Goal: Task Accomplishment & Management: Use online tool/utility

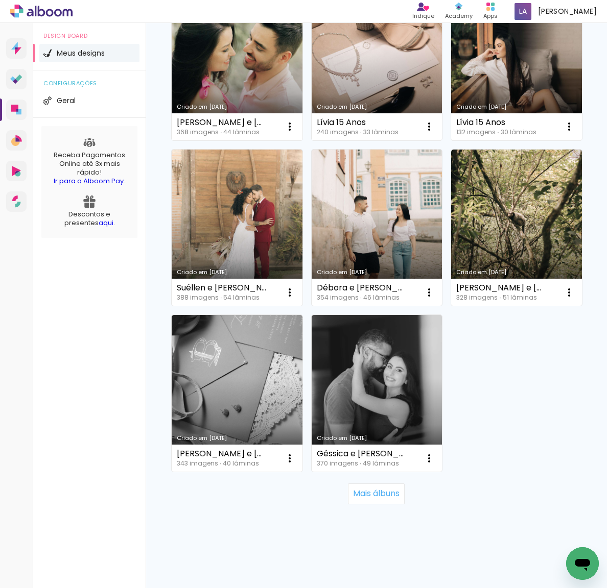
scroll to position [1534, 0]
click at [382, 140] on link "Criado em 07/01/25" at bounding box center [377, 62] width 131 height 157
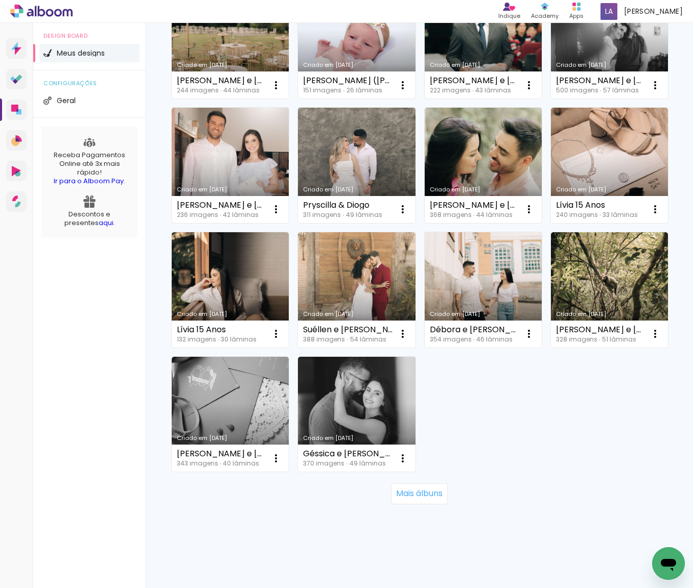
scroll to position [766, 0]
click at [289, 232] on link "Criado em [DATE]" at bounding box center [230, 289] width 117 height 115
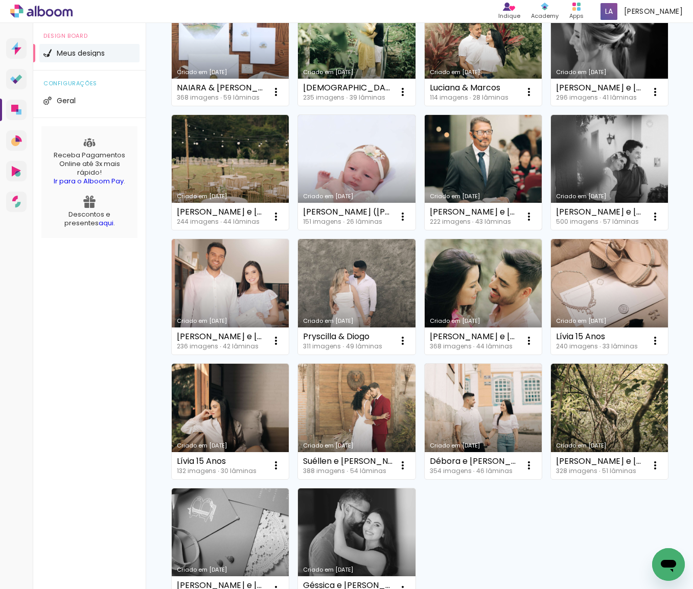
scroll to position [460, 0]
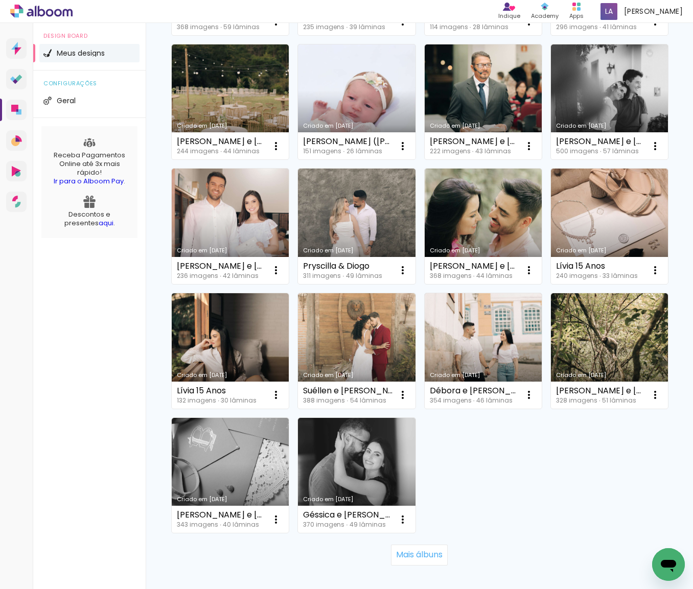
click at [386, 160] on link "Criado em [DATE]" at bounding box center [356, 101] width 117 height 115
